Goal: Find specific page/section: Find specific page/section

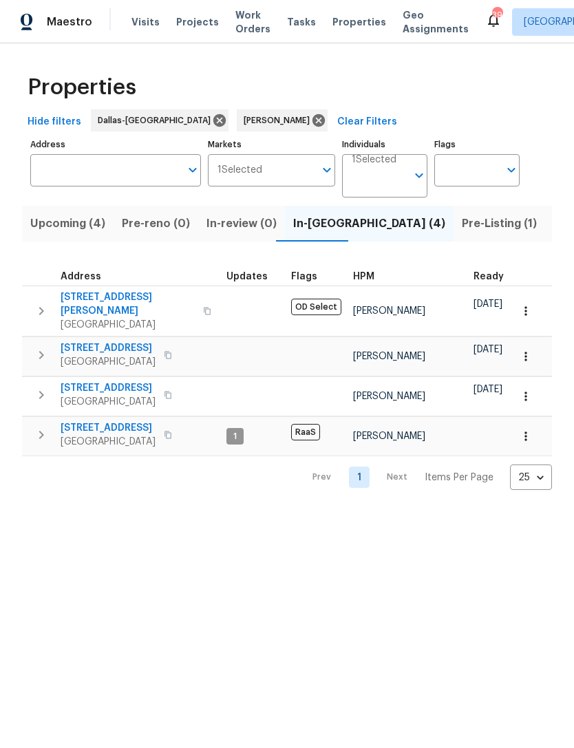
click at [80, 421] on span "[STREET_ADDRESS]" at bounding box center [108, 428] width 95 height 14
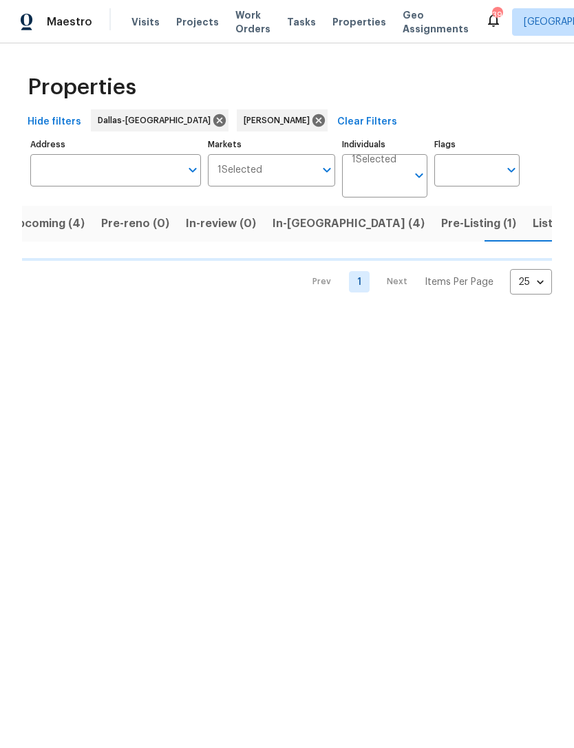
scroll to position [0, 21]
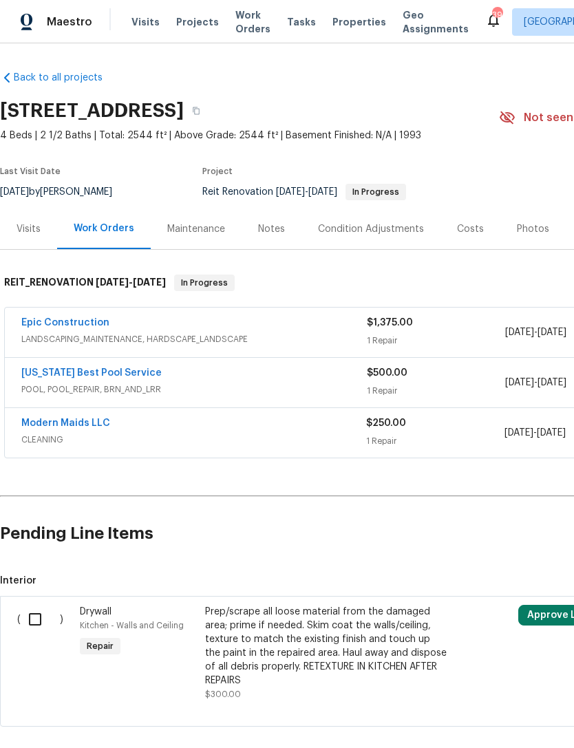
click at [57, 426] on link "Modern Maids LLC" at bounding box center [65, 423] width 89 height 10
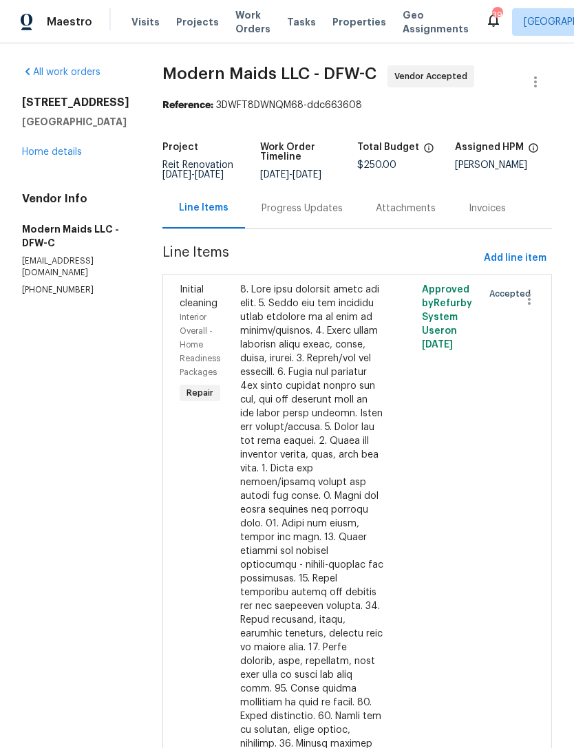
click at [334, 215] on div "Progress Updates" at bounding box center [301, 209] width 81 height 14
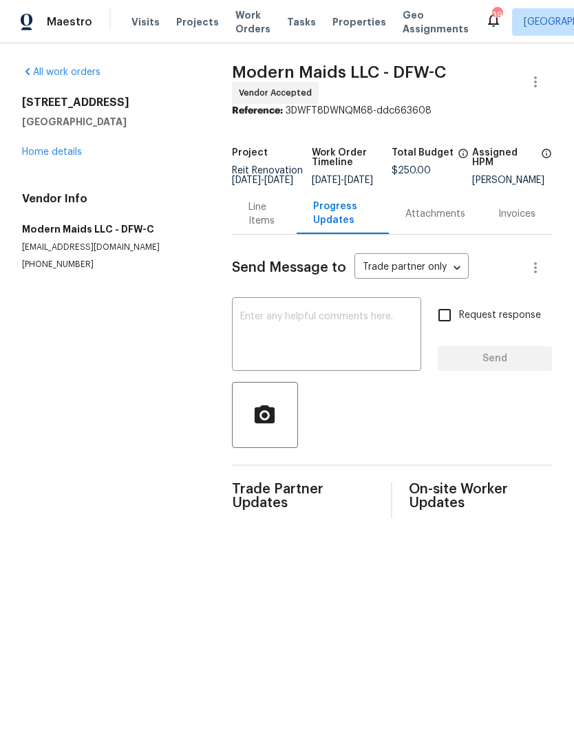
click at [367, 338] on textarea at bounding box center [326, 336] width 173 height 48
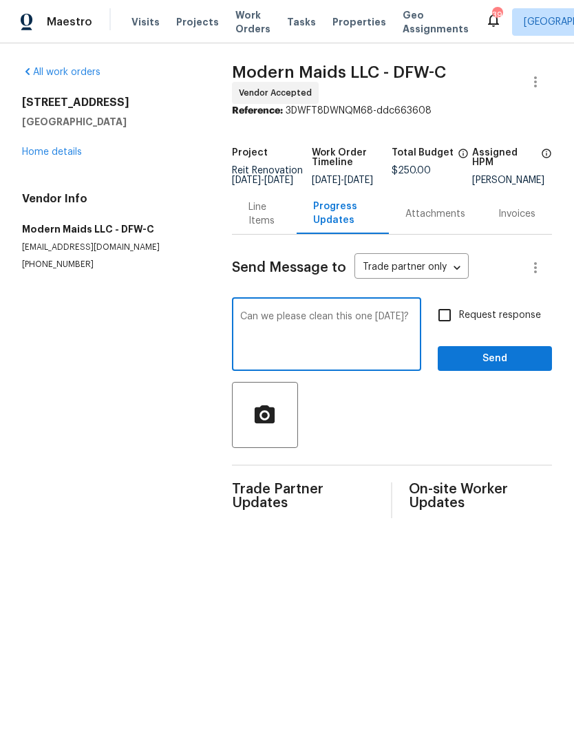
type textarea "Can we please clean this one Monday?"
click at [448, 330] on input "Request response" at bounding box center [444, 315] width 29 height 29
checkbox input "true"
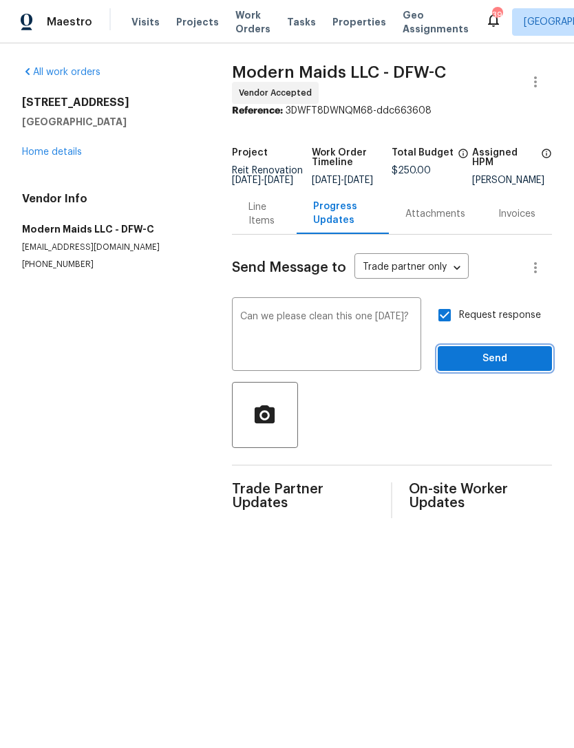
click at [512, 367] on span "Send" at bounding box center [495, 358] width 92 height 17
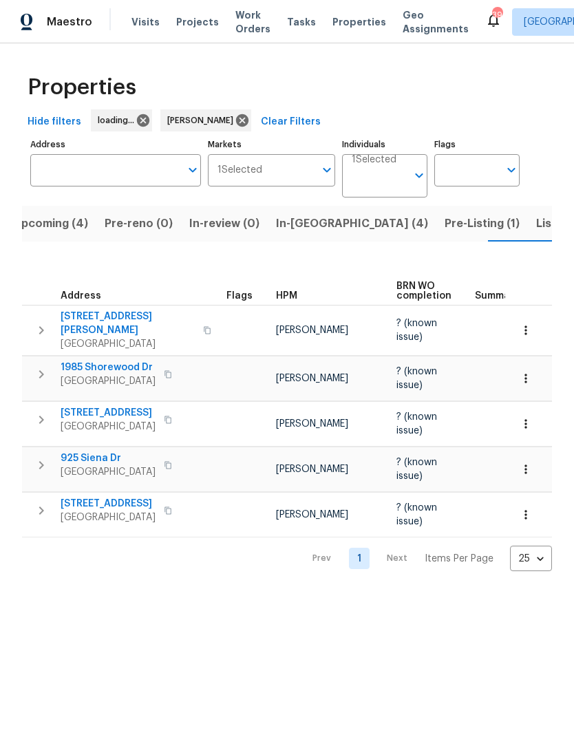
scroll to position [0, 21]
click at [532, 228] on span "Listed (11)" at bounding box center [559, 223] width 54 height 19
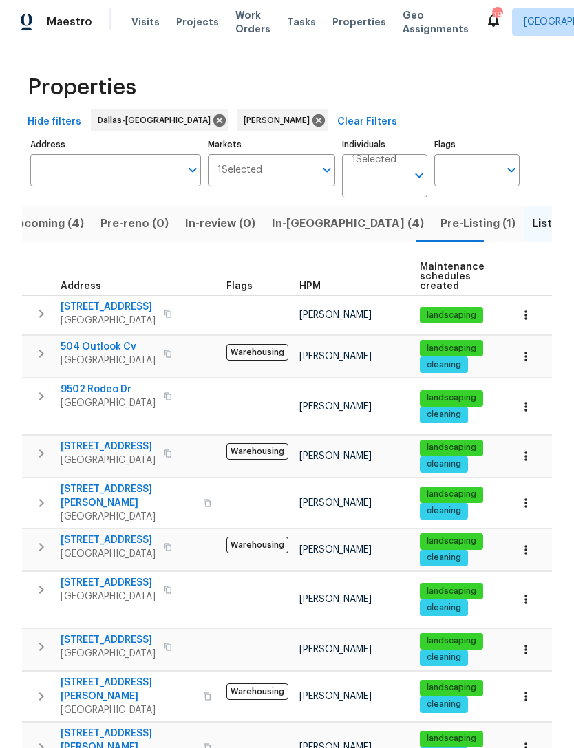
click at [440, 229] on span "Pre-Listing (1)" at bounding box center [477, 223] width 75 height 19
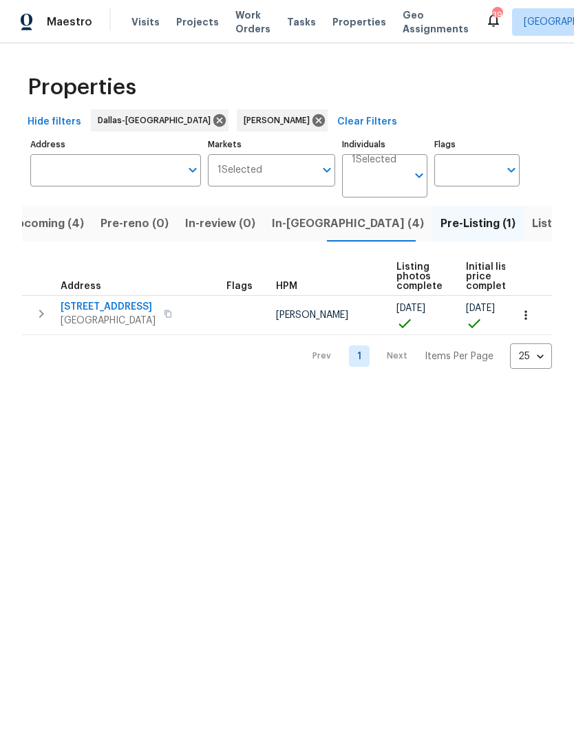
click at [273, 221] on span "In-reno (4)" at bounding box center [348, 223] width 152 height 19
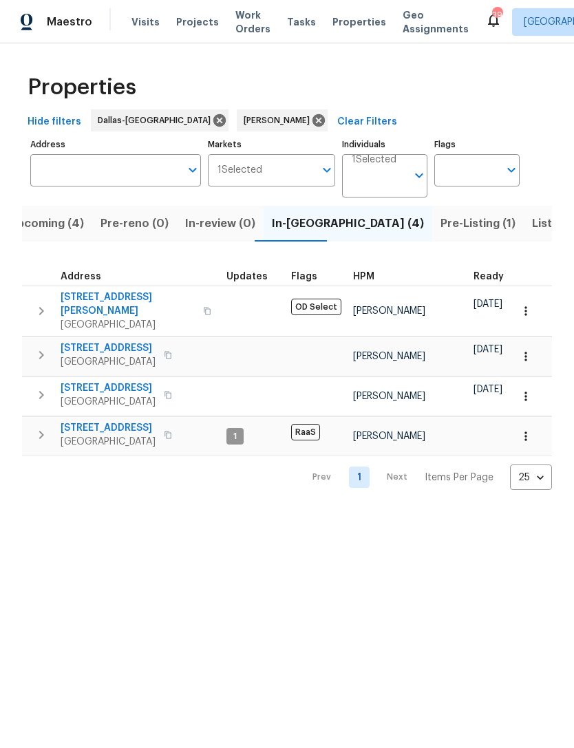
click at [57, 224] on span "Upcoming (4)" at bounding box center [46, 223] width 75 height 19
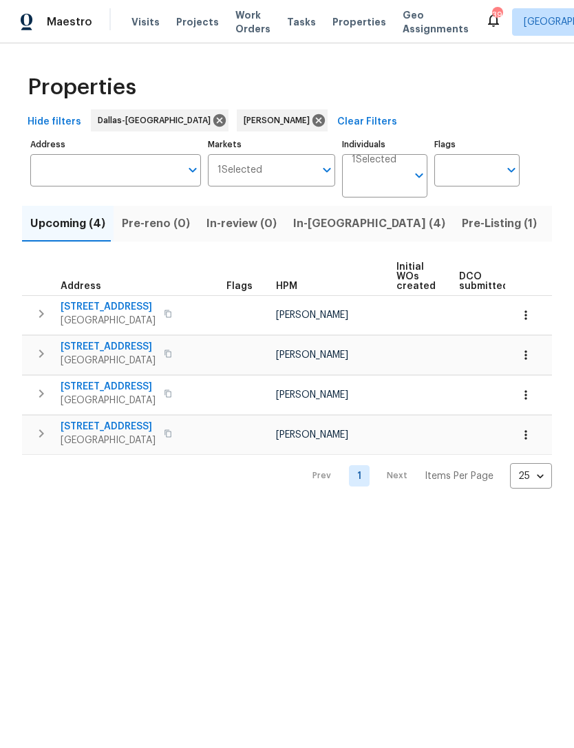
click at [293, 233] on span "In-reno (4)" at bounding box center [369, 223] width 152 height 19
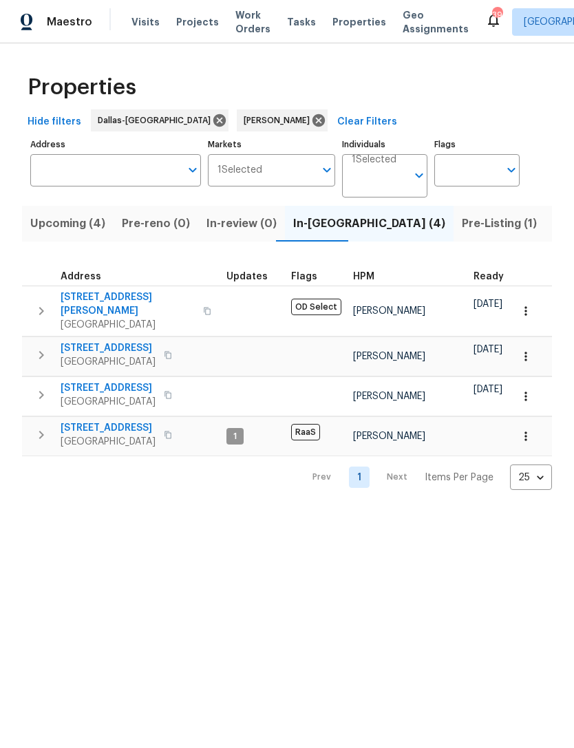
click at [553, 229] on span "Listed (11)" at bounding box center [580, 223] width 54 height 19
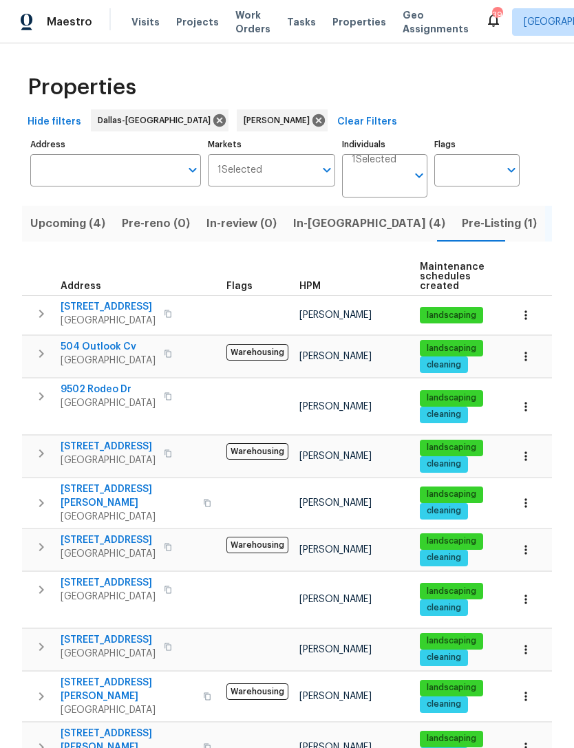
click at [86, 306] on span "[STREET_ADDRESS]" at bounding box center [108, 307] width 95 height 14
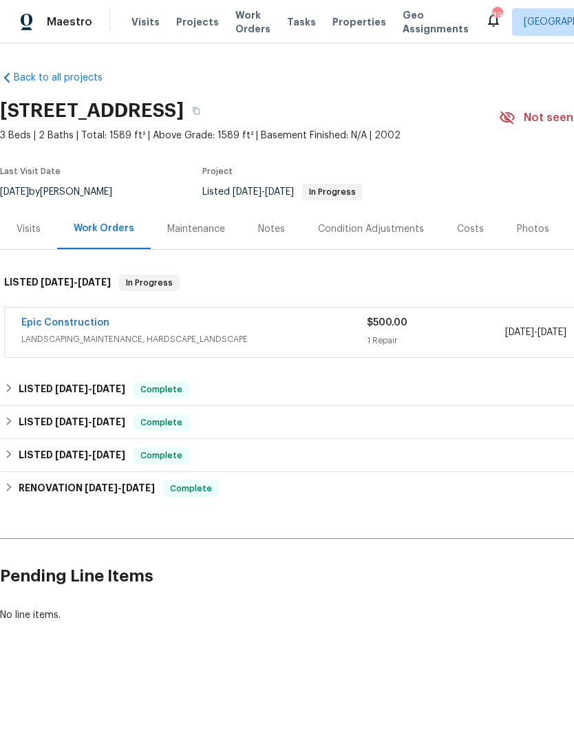
click at [57, 325] on link "Epic Construction" at bounding box center [65, 323] width 88 height 10
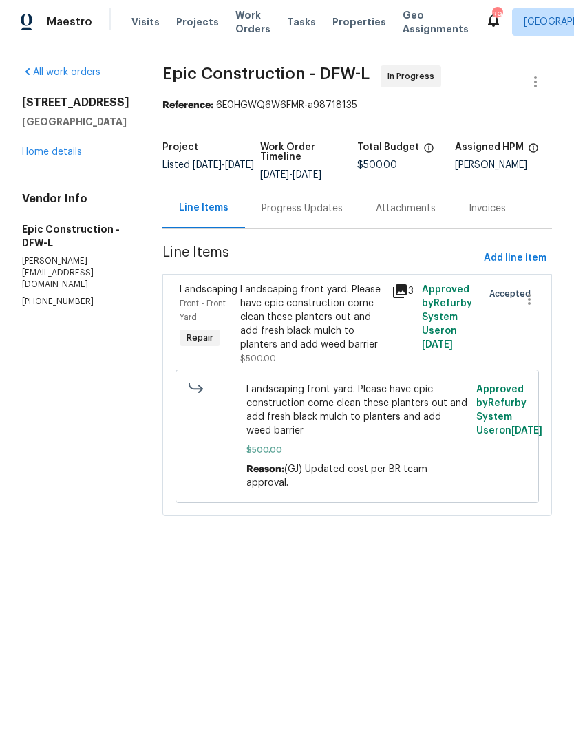
click at [37, 157] on link "Home details" at bounding box center [52, 152] width 60 height 10
